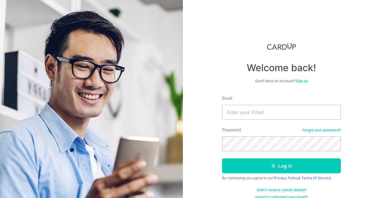
type input "[EMAIL_ADDRESS][DOMAIN_NAME]"
click at [222, 158] on button "Log in" at bounding box center [281, 165] width 119 height 15
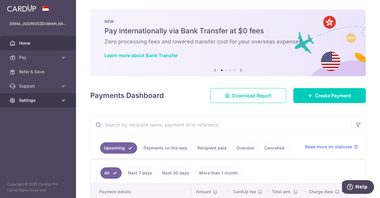
click at [50, 104] on link "Settings" at bounding box center [38, 100] width 76 height 14
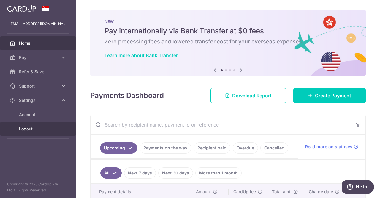
click at [33, 127] on span "Logout" at bounding box center [38, 129] width 39 height 6
